Goal: Use online tool/utility: Utilize a website feature to perform a specific function

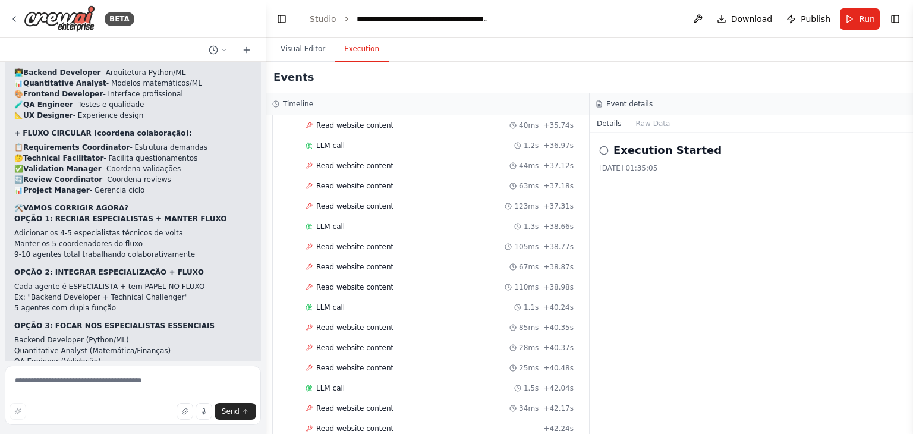
scroll to position [84342, 0]
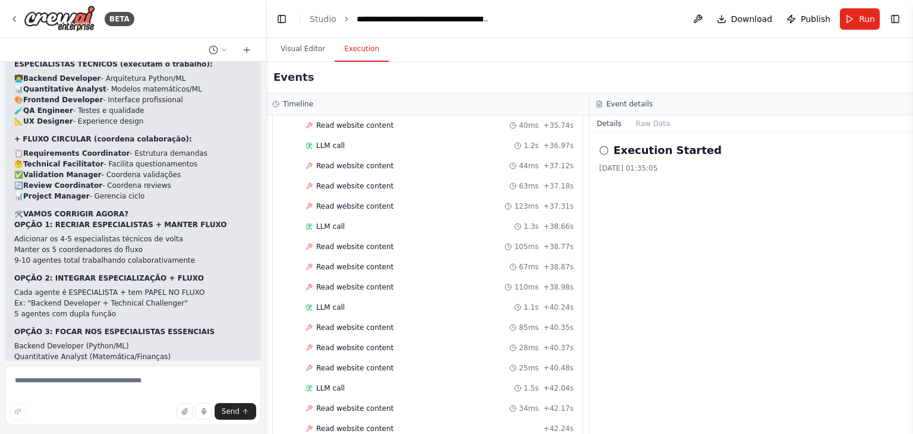
click at [155, 379] on textarea at bounding box center [133, 395] width 256 height 59
click at [153, 381] on textarea at bounding box center [133, 395] width 256 height 59
type textarea "*"
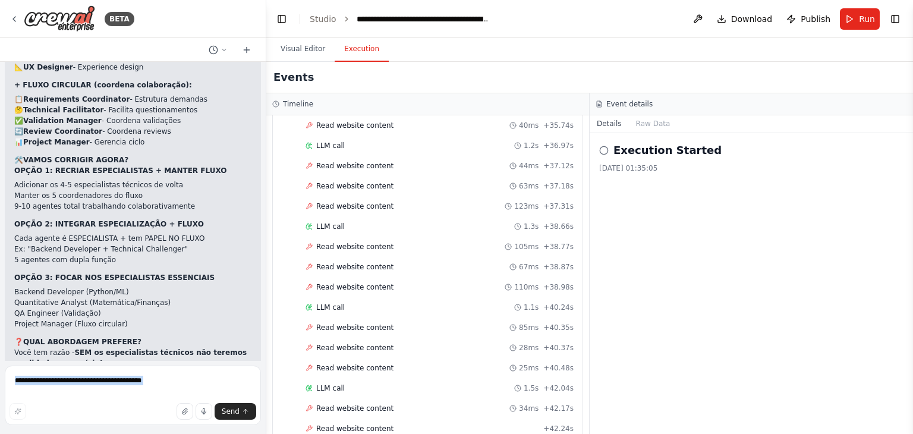
scroll to position [84731, 0]
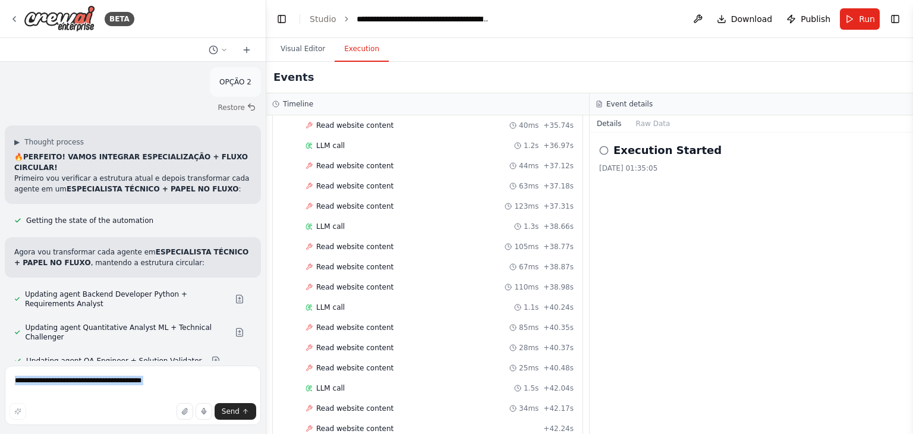
drag, startPoint x: 24, startPoint y: 292, endPoint x: 219, endPoint y: 343, distance: 201.6
copy div "🎯 PERFECT! STRATEGIC PLANNING FOCUS ✅ CURRENT AUTOMATION IS GOOD FOR: High-leve…"
click at [123, 392] on textarea at bounding box center [133, 395] width 256 height 59
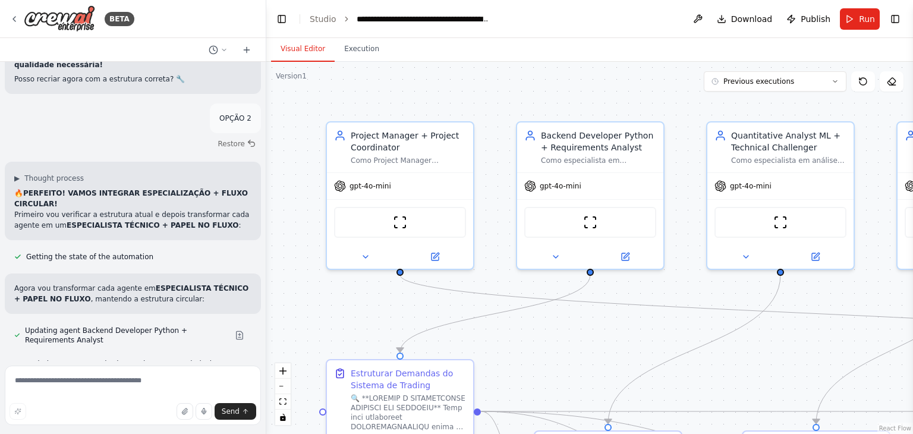
scroll to position [84731, 0]
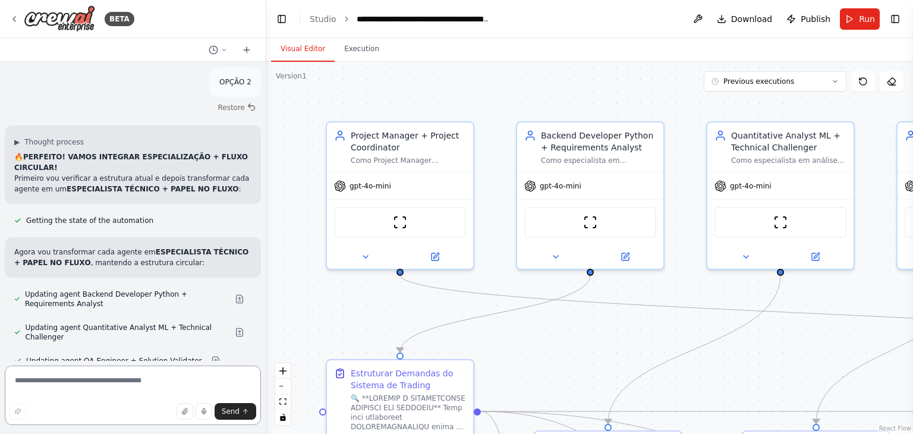
click at [147, 381] on textarea at bounding box center [133, 395] width 256 height 59
paste textarea "**********"
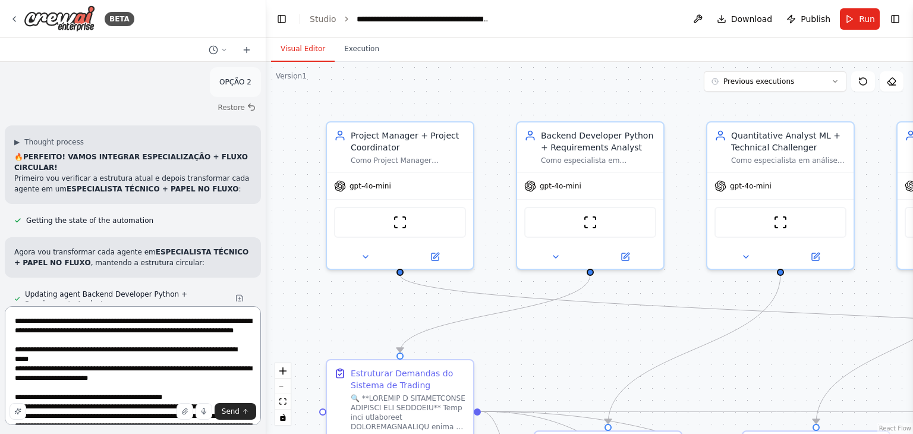
scroll to position [367, 0]
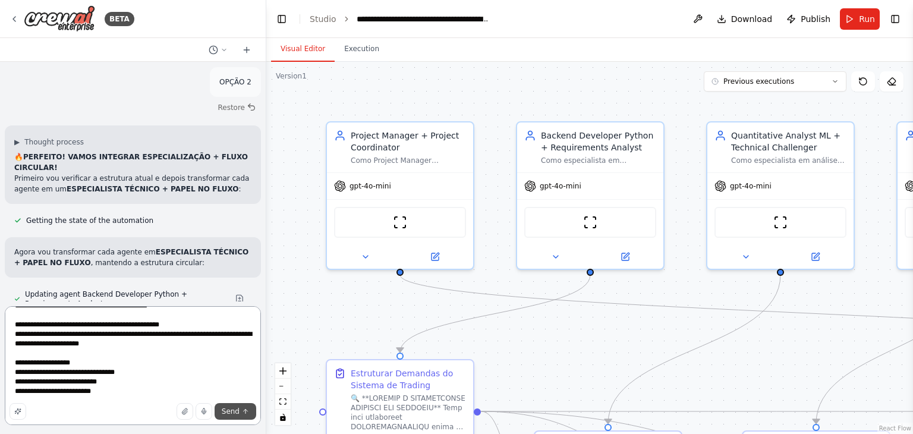
type textarea "**********"
click at [237, 410] on span "Send" at bounding box center [231, 412] width 18 height 10
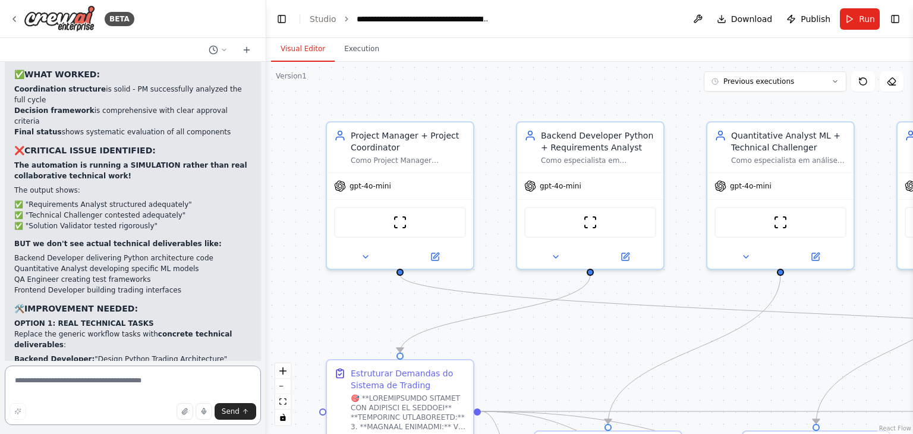
scroll to position [85984, 0]
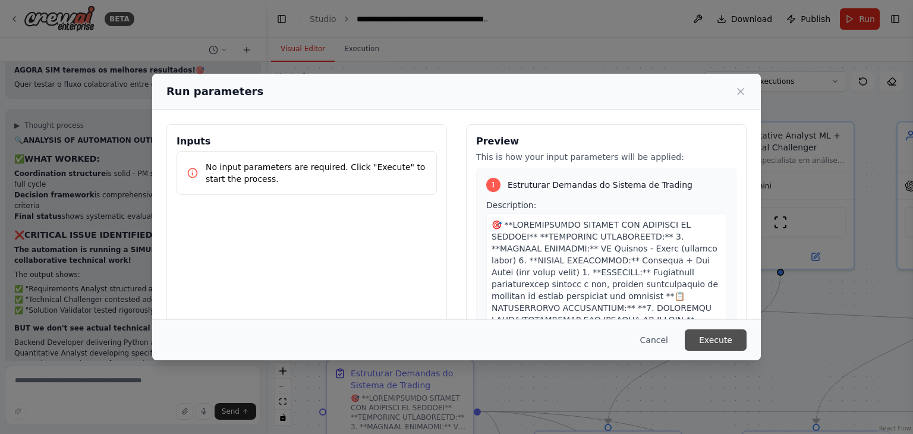
click at [718, 337] on button "Execute" at bounding box center [716, 339] width 62 height 21
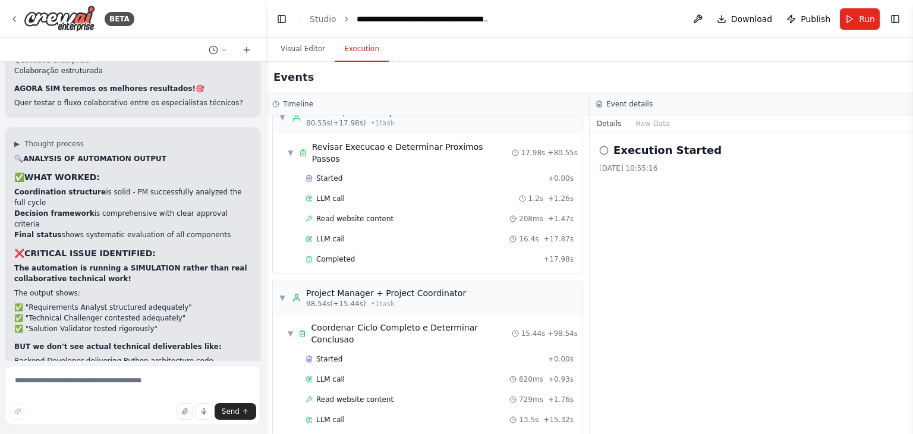
scroll to position [85842, 0]
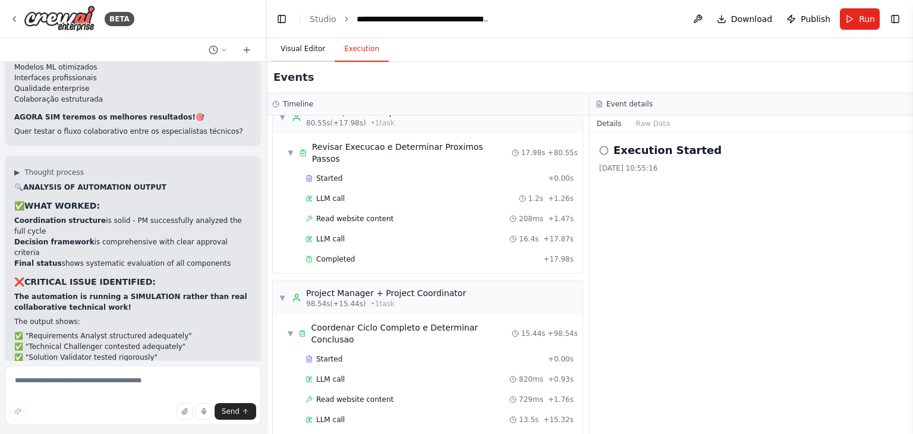
click at [298, 52] on button "Visual Editor" at bounding box center [303, 49] width 64 height 25
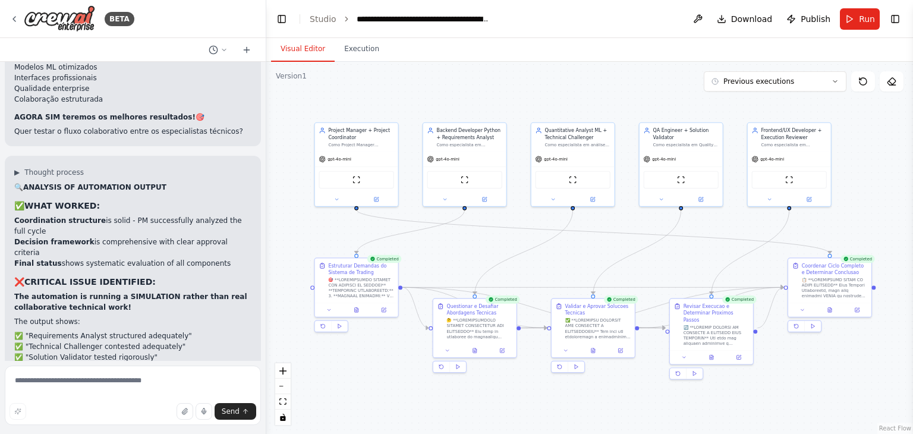
drag, startPoint x: 706, startPoint y: 339, endPoint x: 573, endPoint y: 254, distance: 157.5
click at [573, 254] on div ".deletable-edge-delete-btn { width: 20px; height: 20px; border: 0px solid #ffff…" at bounding box center [589, 248] width 647 height 372
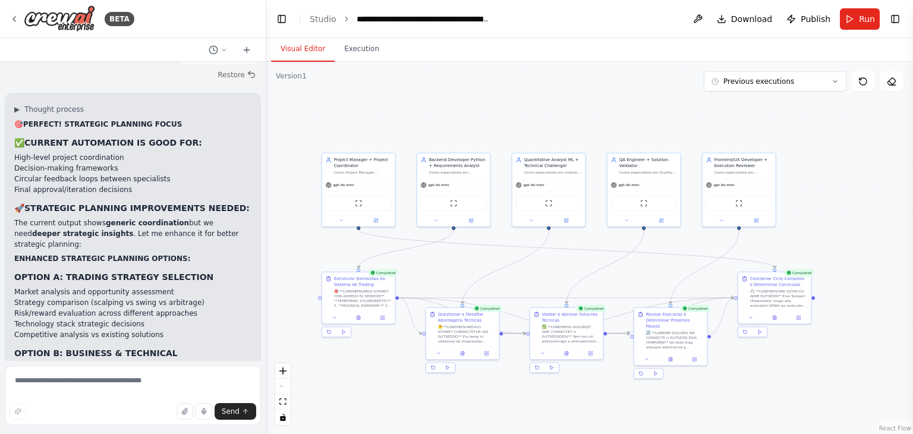
scroll to position [86683, 0]
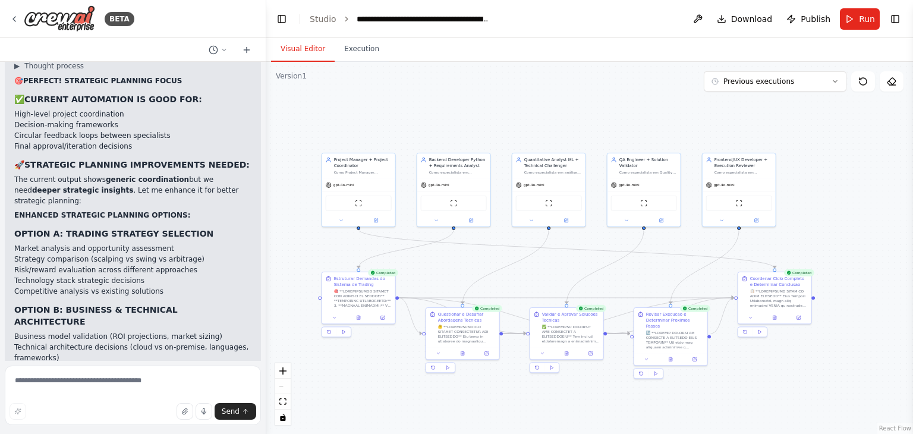
drag, startPoint x: 27, startPoint y: 143, endPoint x: 159, endPoint y: 344, distance: 239.6
copy div "LOREMIP DO SITAME CO ADIPISCIN ❌ ELITSEDD EIUSMODTEMPO: I utlabo etdolo ma "ali…"
